Goal: Transaction & Acquisition: Download file/media

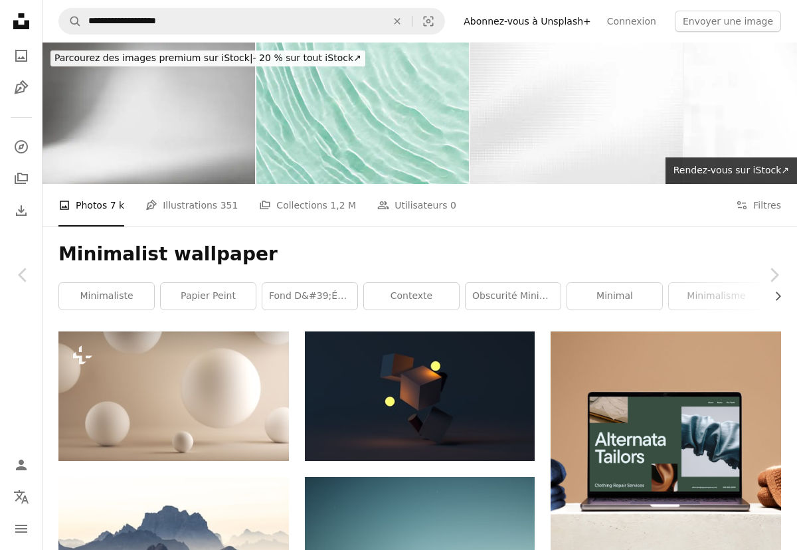
scroll to position [49591, 0]
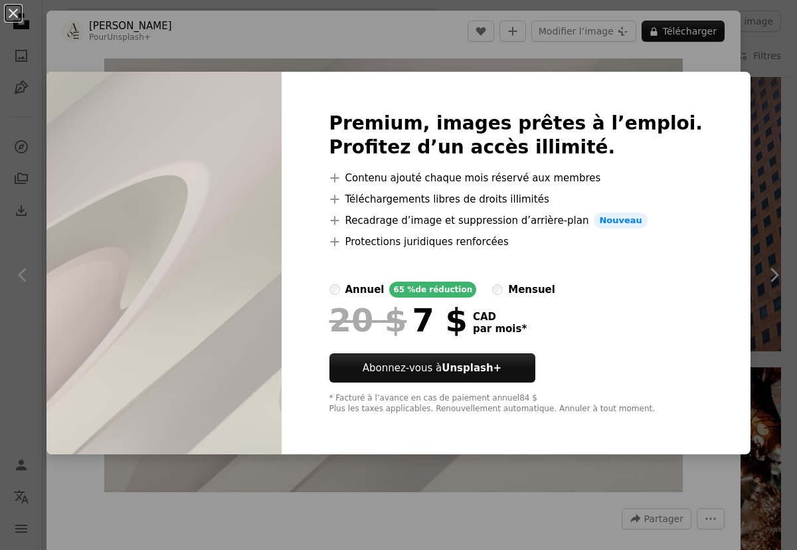
click at [572, 63] on div "An X shape Premium, images prêtes à l’emploi. Profitez d’un accès illimité. A p…" at bounding box center [398, 275] width 797 height 550
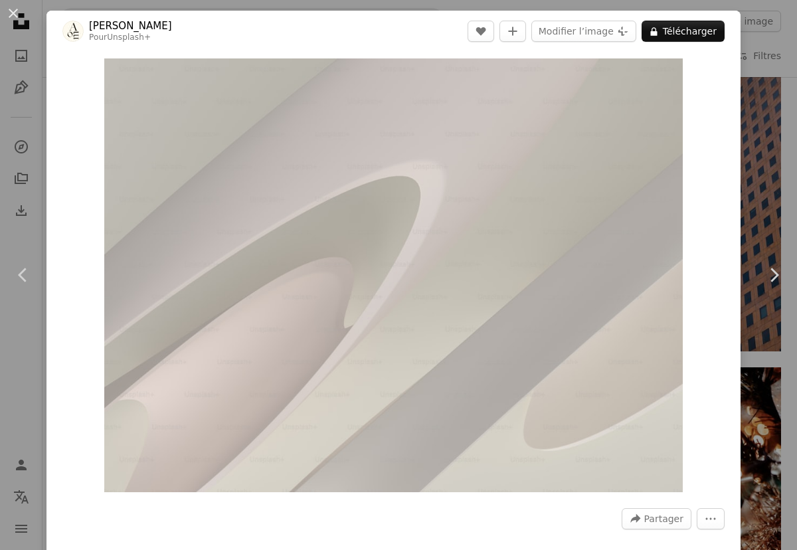
click at [303, 0] on div "An X shape Chevron left Chevron right [PERSON_NAME] Pour Unsplash+ A heart A pl…" at bounding box center [398, 275] width 797 height 550
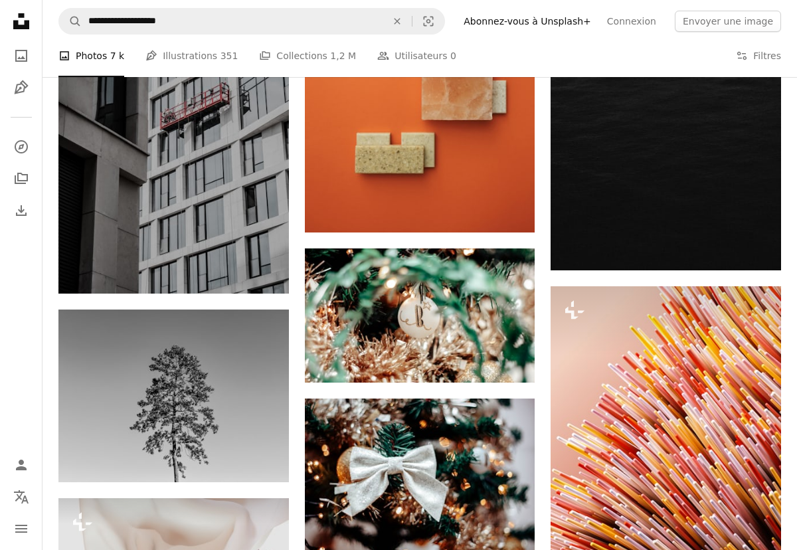
scroll to position [40132, 0]
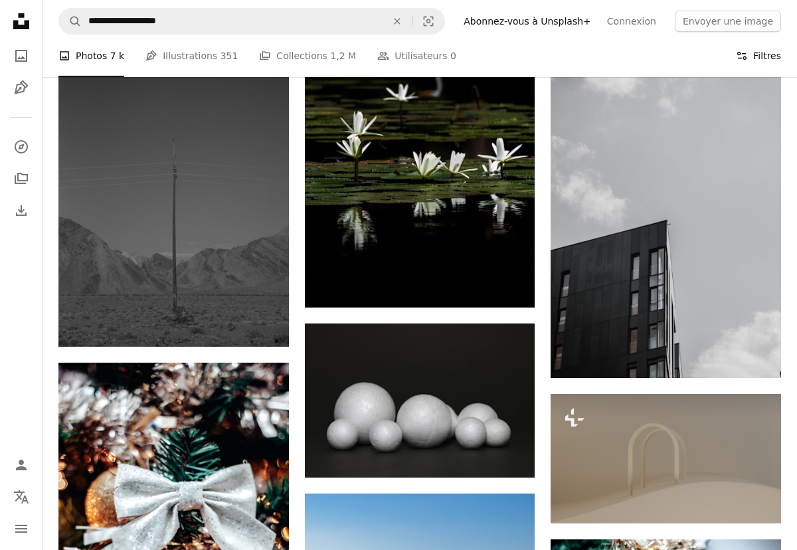
click at [771, 70] on button "Filters Filtres" at bounding box center [757, 56] width 45 height 42
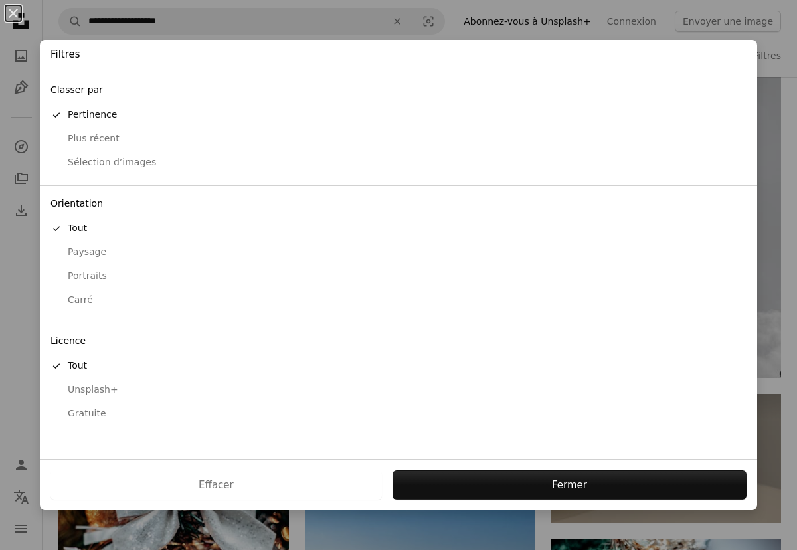
click at [86, 411] on div "Gratuite" at bounding box center [398, 413] width 696 height 13
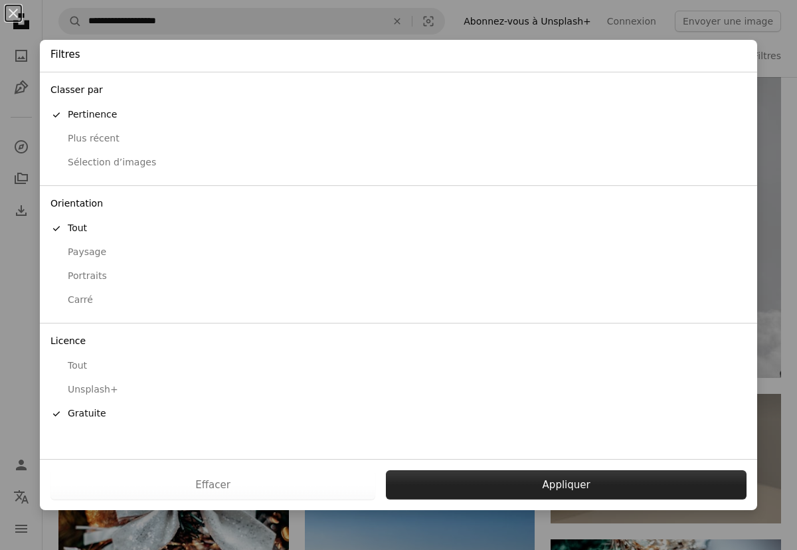
click at [491, 492] on button "Appliquer" at bounding box center [566, 484] width 360 height 29
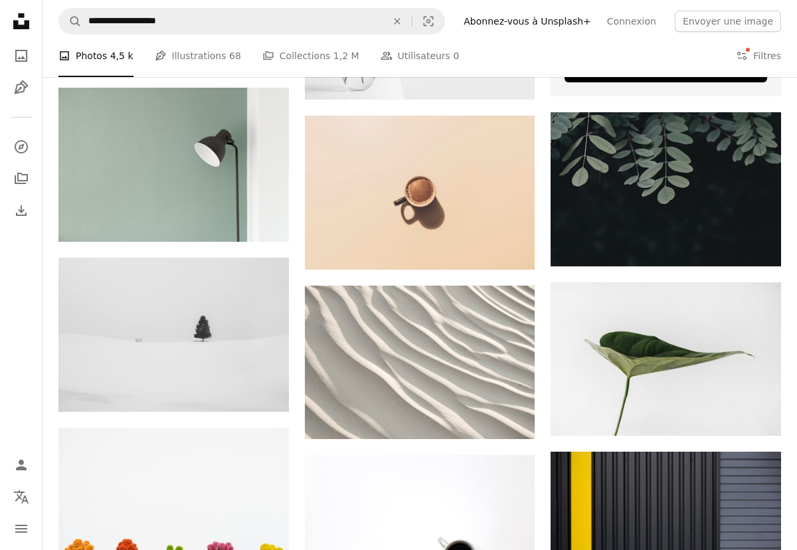
scroll to position [536, 0]
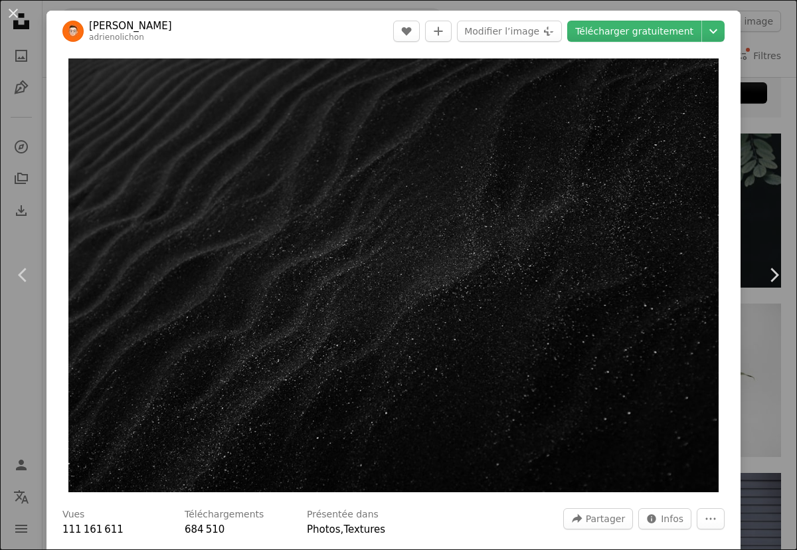
click at [422, 1] on div "An X shape Chevron left Chevron right [PERSON_NAME] adrienolichon A heart A plu…" at bounding box center [398, 275] width 797 height 550
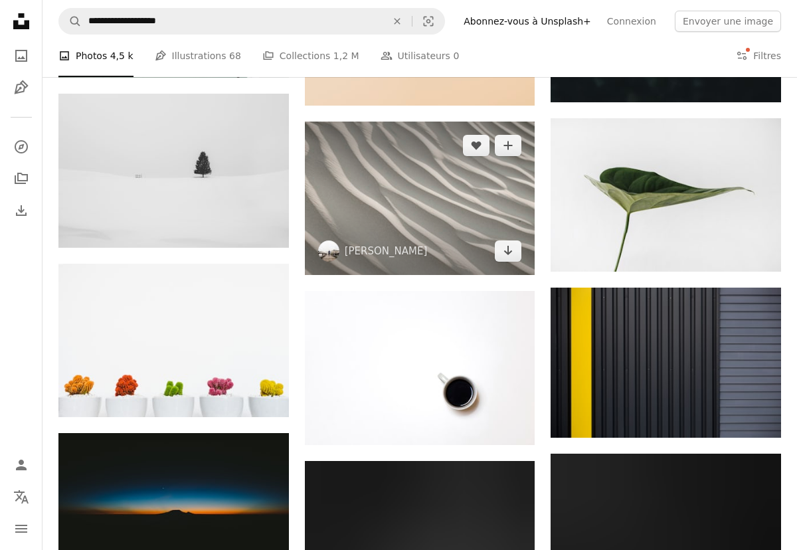
scroll to position [732, 0]
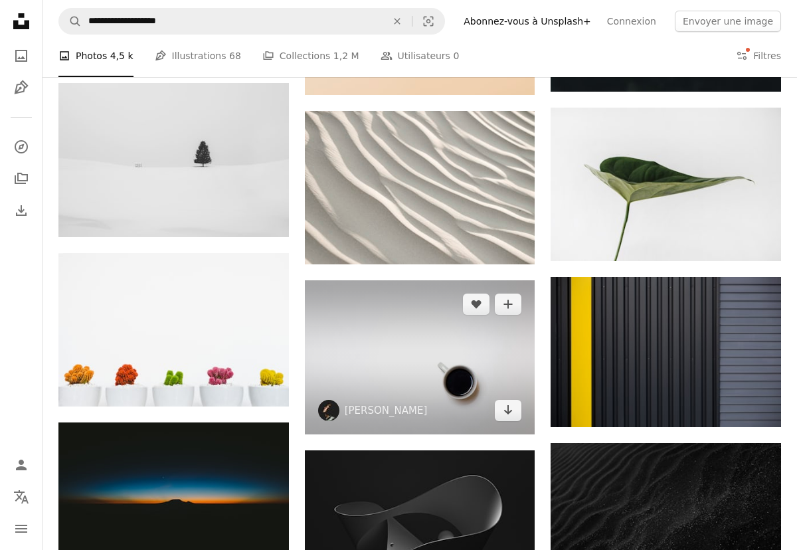
click at [412, 280] on img at bounding box center [420, 356] width 230 height 153
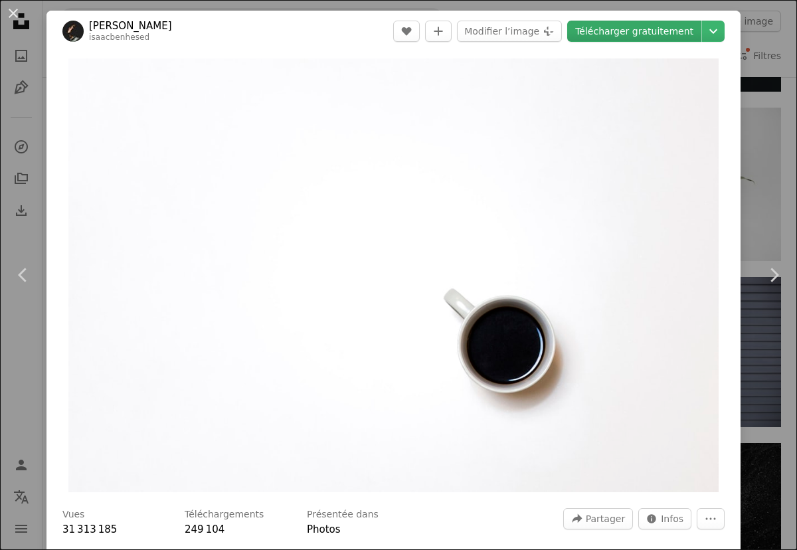
click at [677, 29] on link "Télécharger gratuitement" at bounding box center [634, 31] width 134 height 21
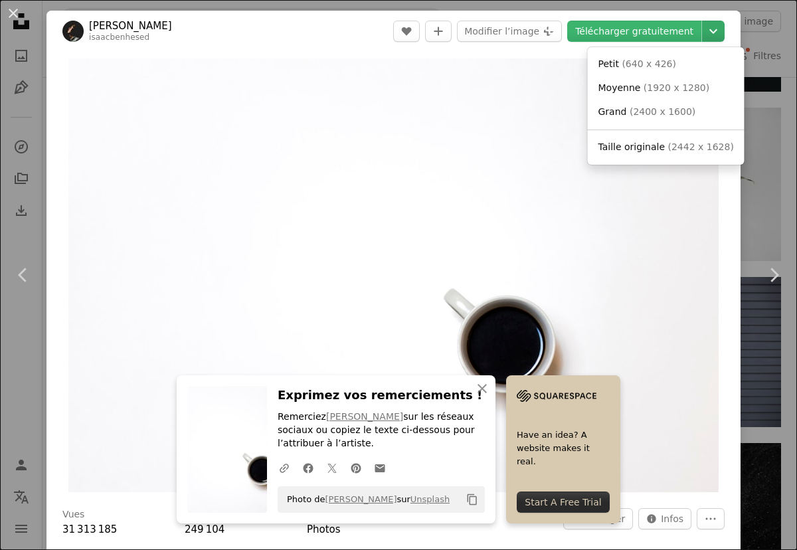
click at [724, 33] on icon "Chevron down" at bounding box center [712, 31] width 21 height 16
click at [696, 151] on span "( 2442 x 1628 )" at bounding box center [700, 146] width 66 height 11
